Goal: Transaction & Acquisition: Purchase product/service

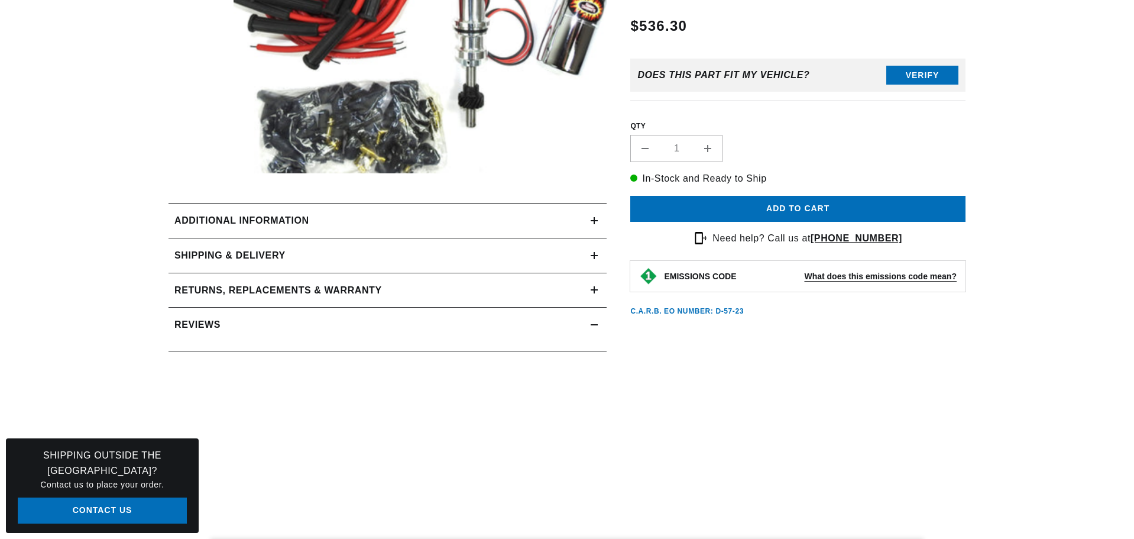
scroll to position [35, 0]
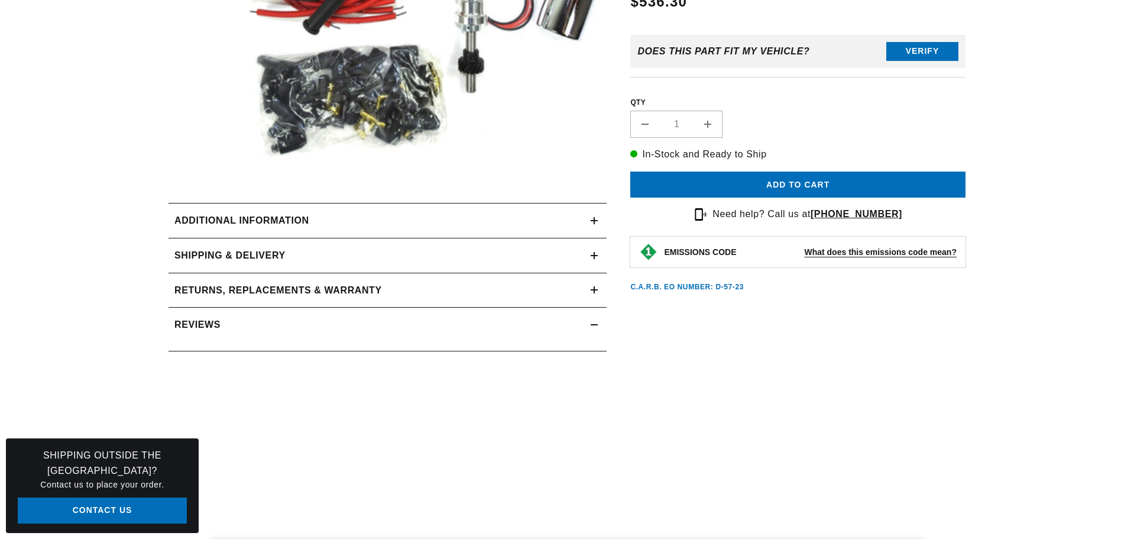
click at [592, 220] on icon at bounding box center [594, 220] width 7 height 0
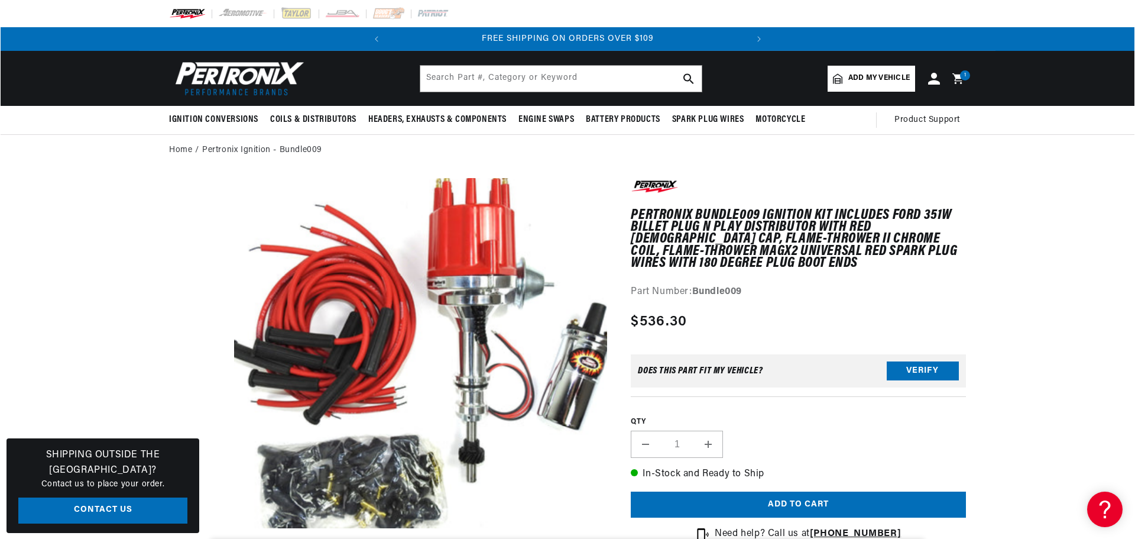
scroll to position [0, 376]
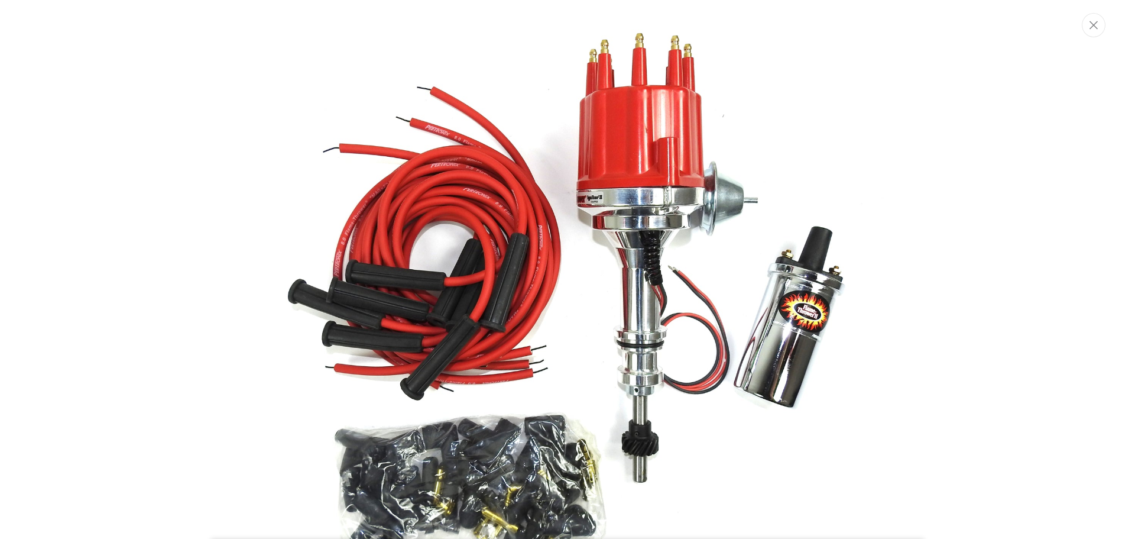
scroll to position [0, 0]
